Goal: Navigation & Orientation: Go to known website

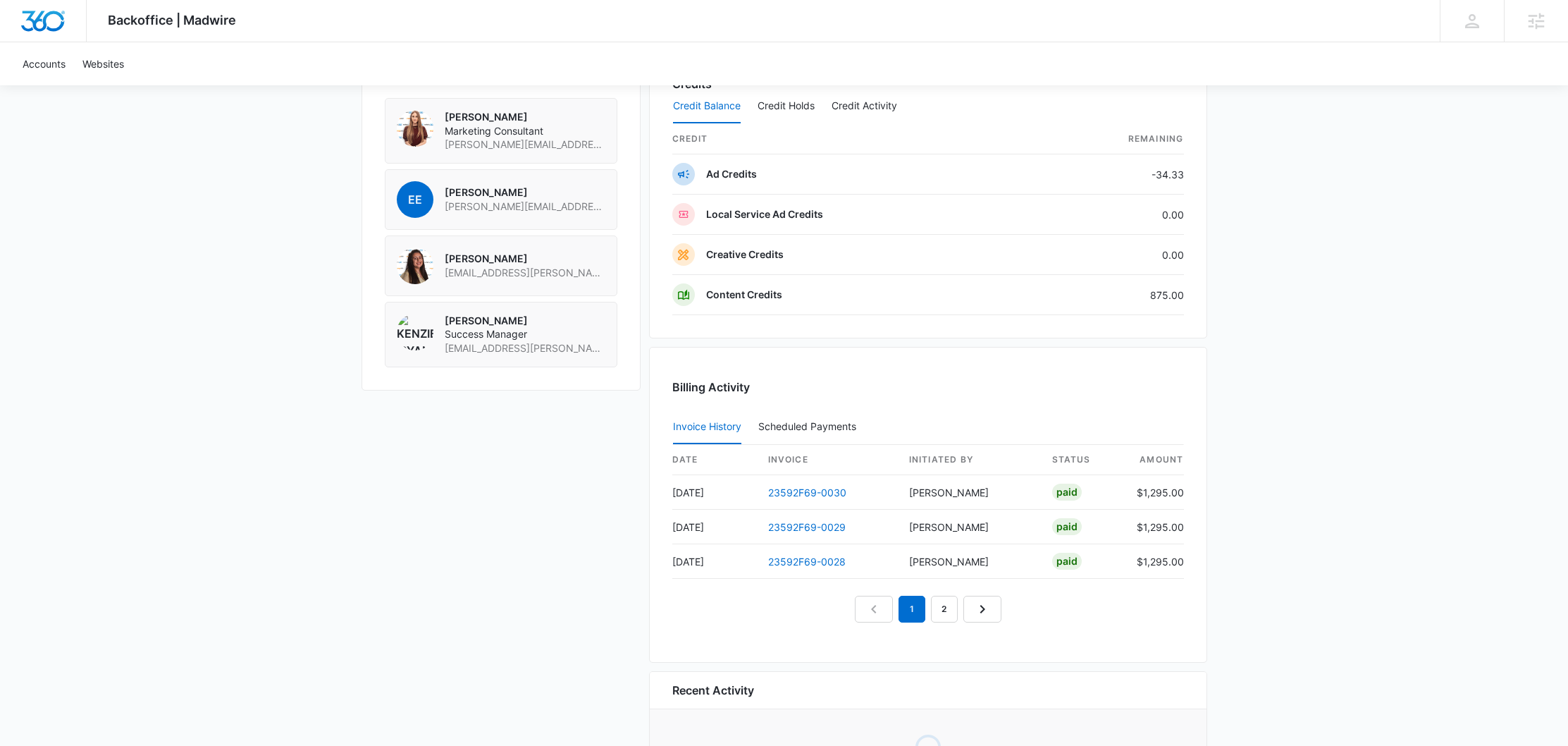
scroll to position [949, 0]
